Goal: Information Seeking & Learning: Learn about a topic

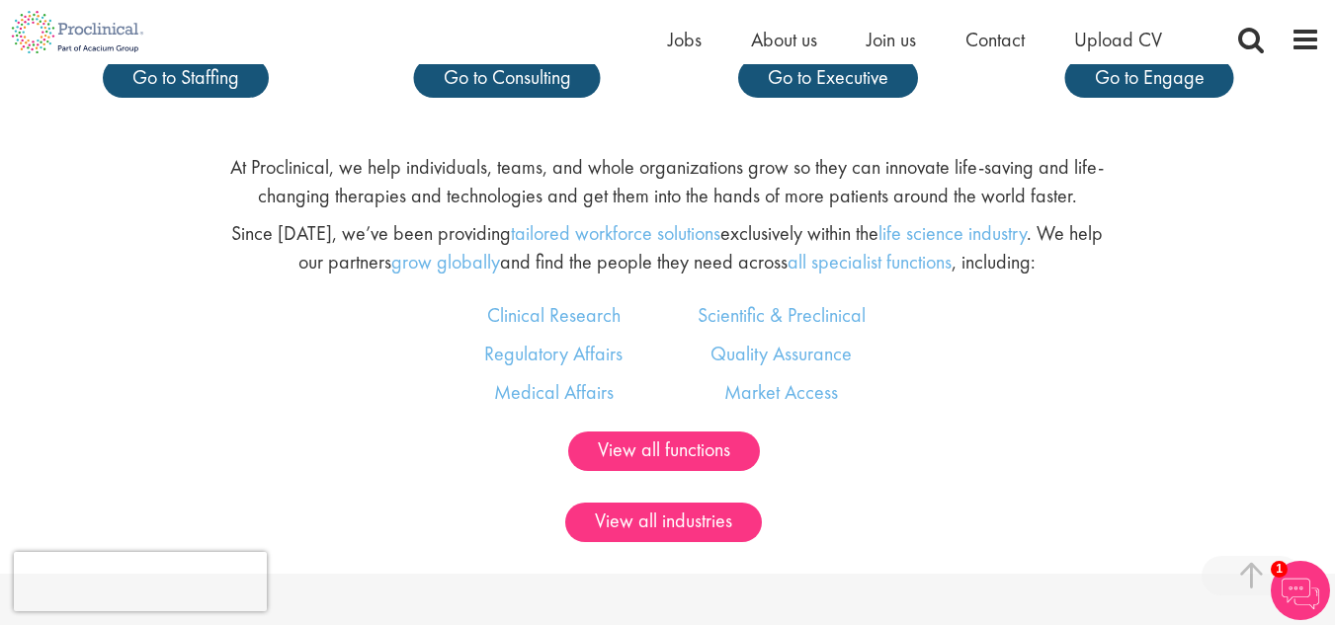
scroll to position [1127, 0]
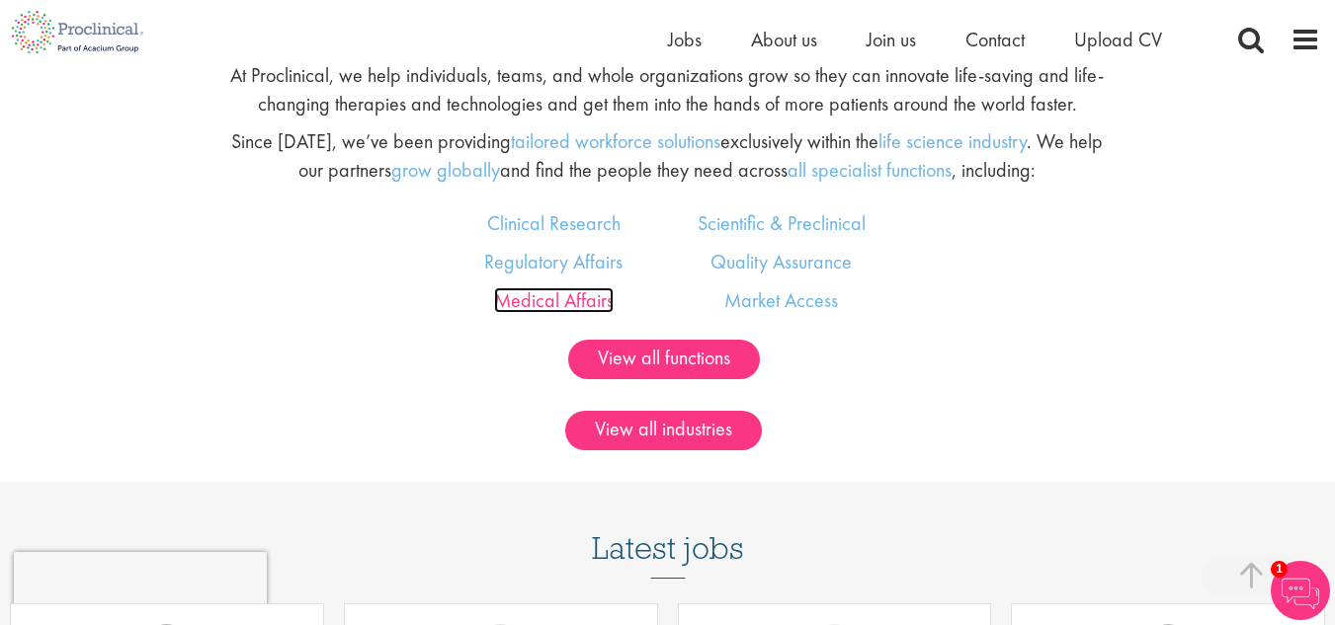
click at [553, 299] on link "Medical Affairs" at bounding box center [554, 300] width 120 height 26
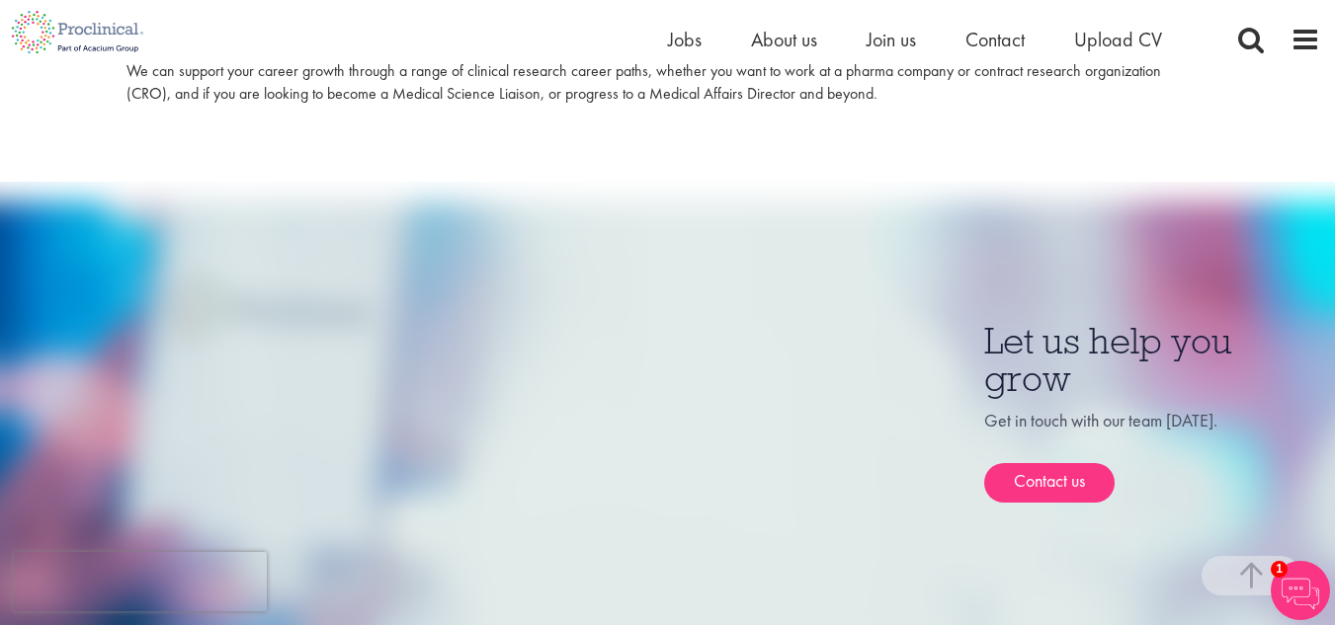
scroll to position [1421, 0]
